Goal: Transaction & Acquisition: Purchase product/service

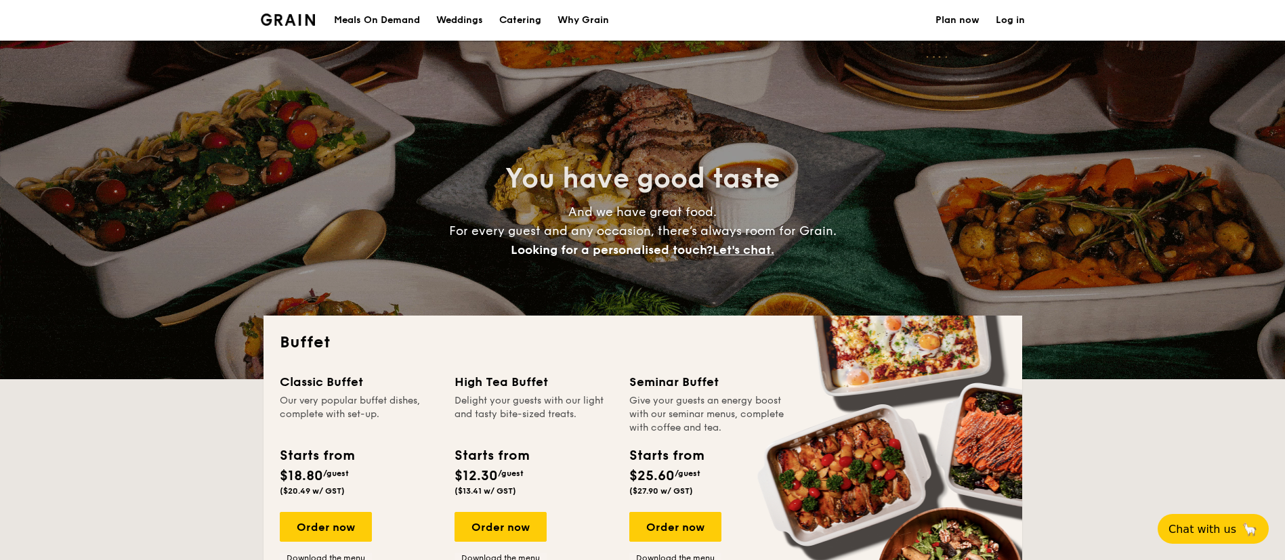
select select
drag, startPoint x: 0, startPoint y: 0, endPoint x: 800, endPoint y: 289, distance: 850.9
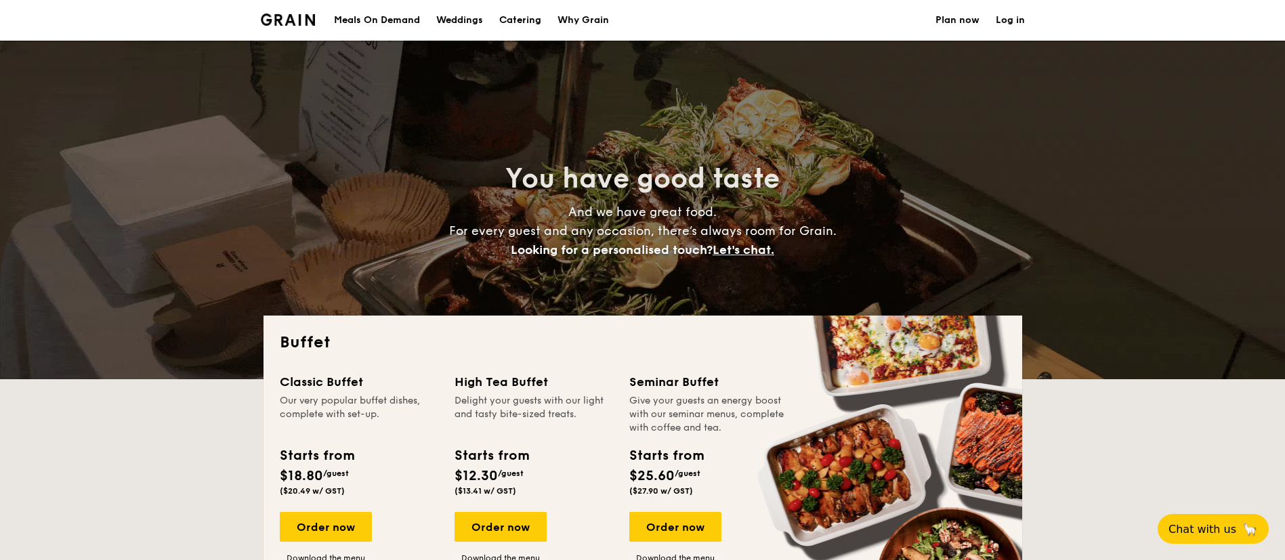
click at [365, 14] on div "Meals On Demand" at bounding box center [377, 20] width 86 height 41
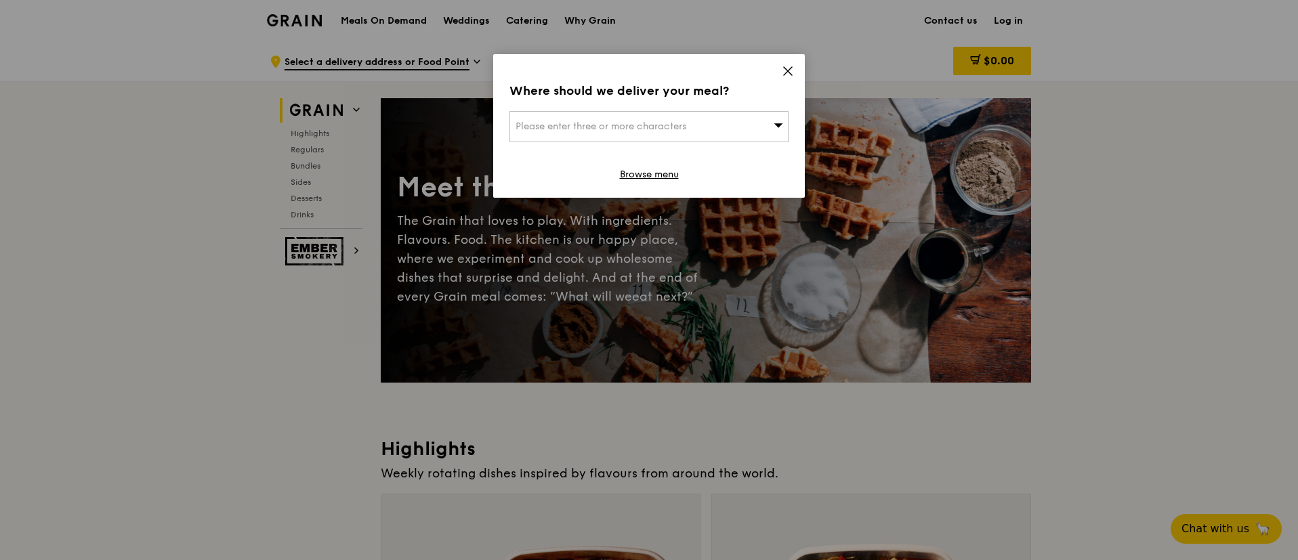
click at [788, 69] on icon at bounding box center [788, 71] width 12 height 12
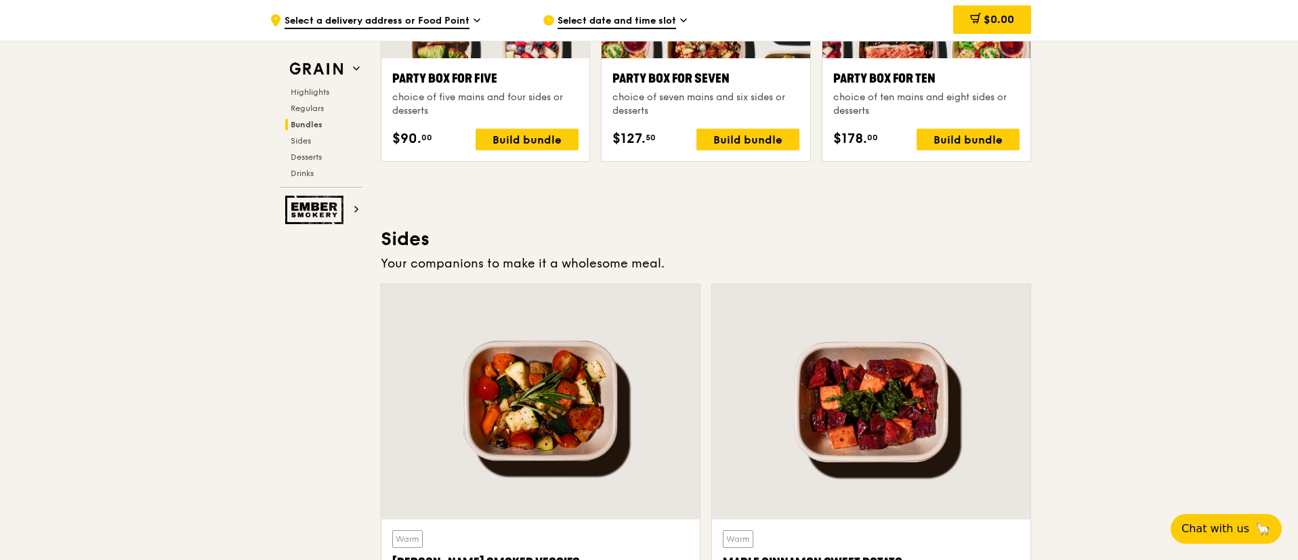
scroll to position [2642, 0]
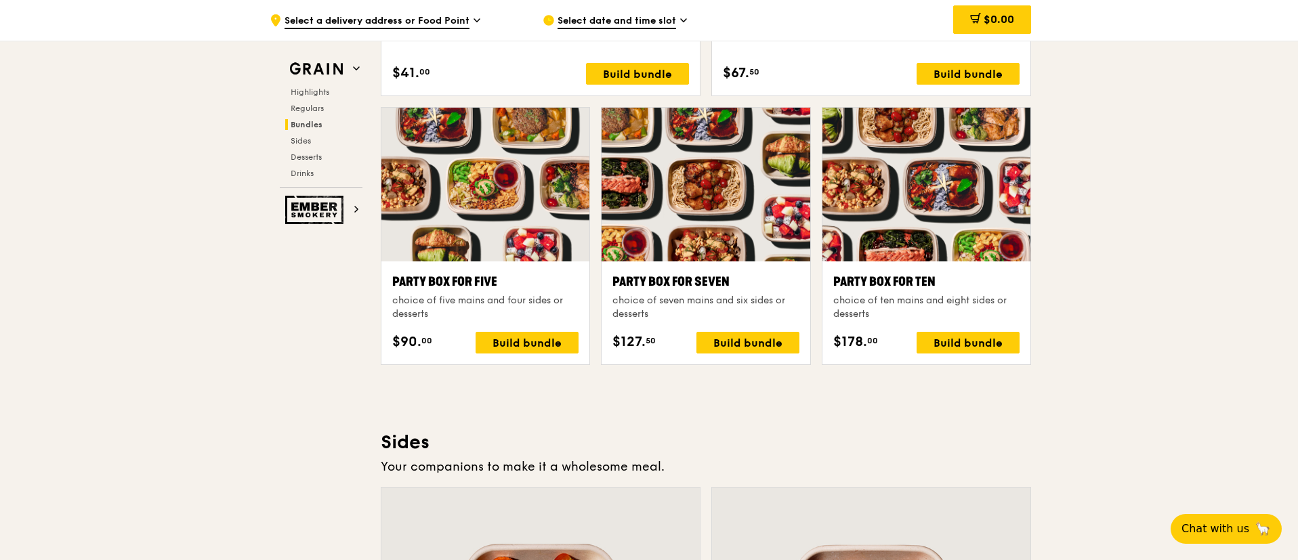
click at [939, 217] on div at bounding box center [927, 185] width 208 height 154
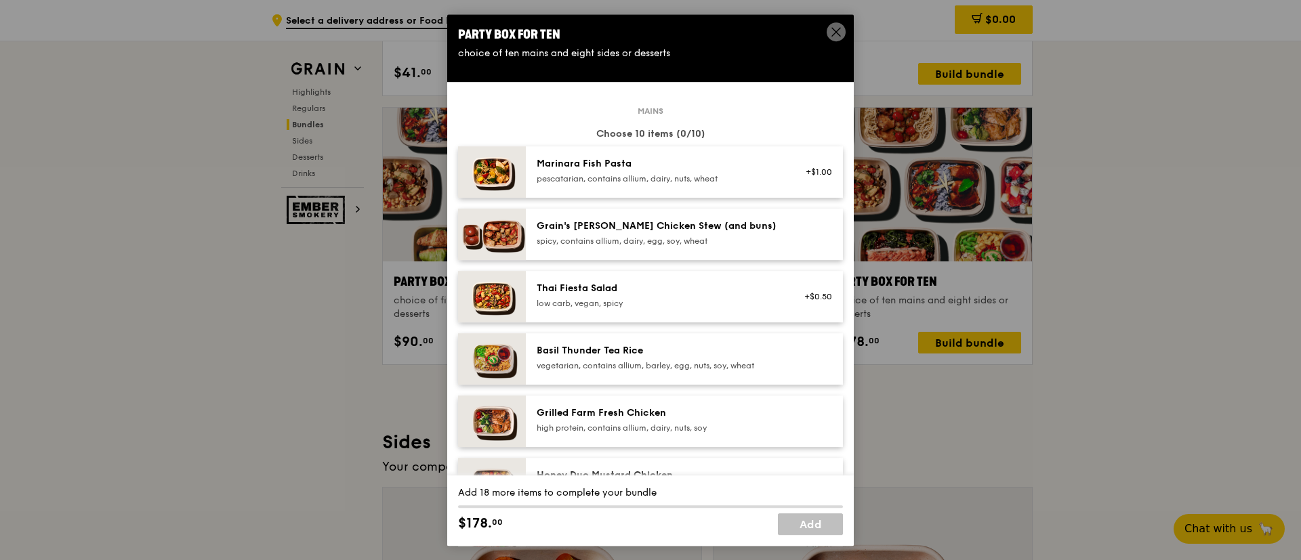
click at [833, 33] on icon at bounding box center [836, 32] width 12 height 12
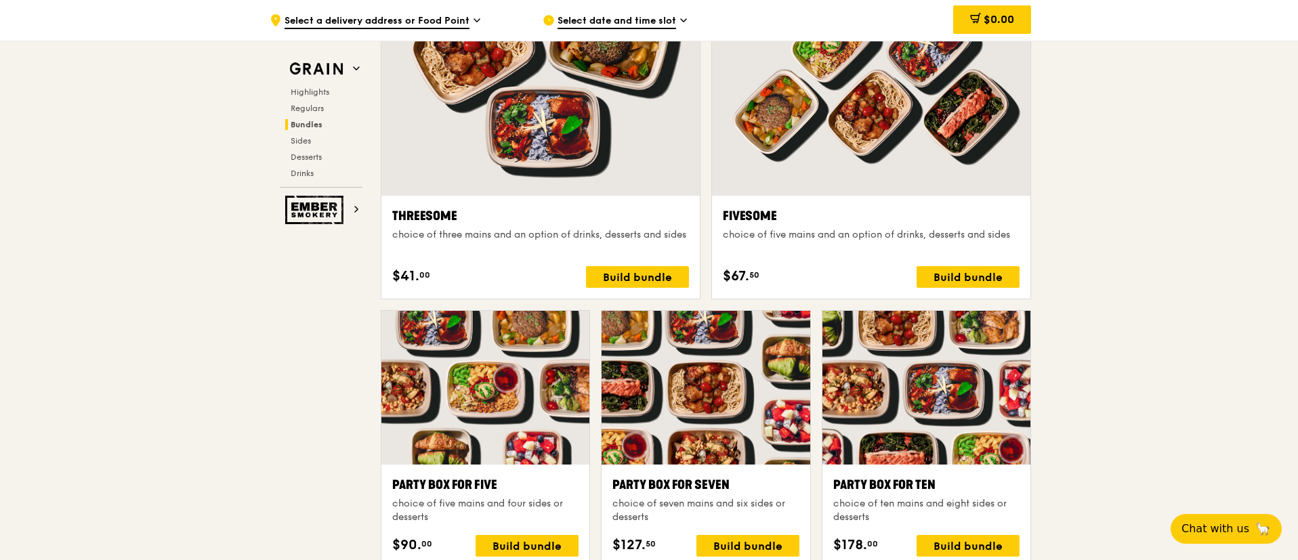
scroll to position [2541, 0]
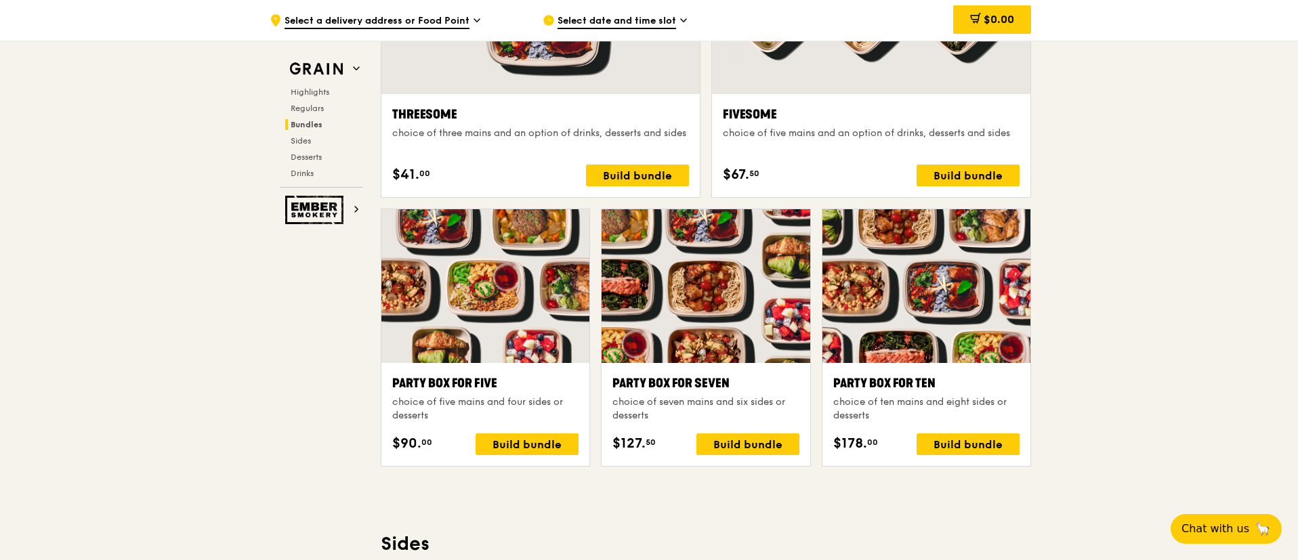
click at [932, 371] on div "Party Box for Ten choice of ten mains and eight sides or desserts $178. 00 Buil…" at bounding box center [927, 414] width 208 height 103
click at [959, 447] on div "Build bundle" at bounding box center [968, 445] width 103 height 22
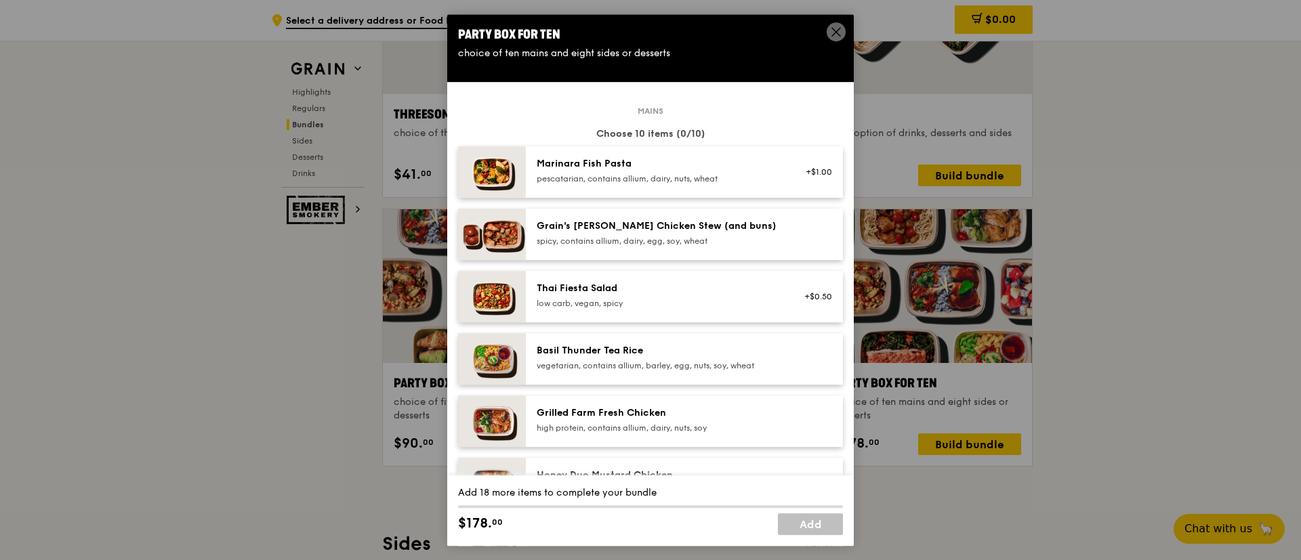
click at [834, 32] on icon at bounding box center [836, 32] width 12 height 12
